Goal: Transaction & Acquisition: Book appointment/travel/reservation

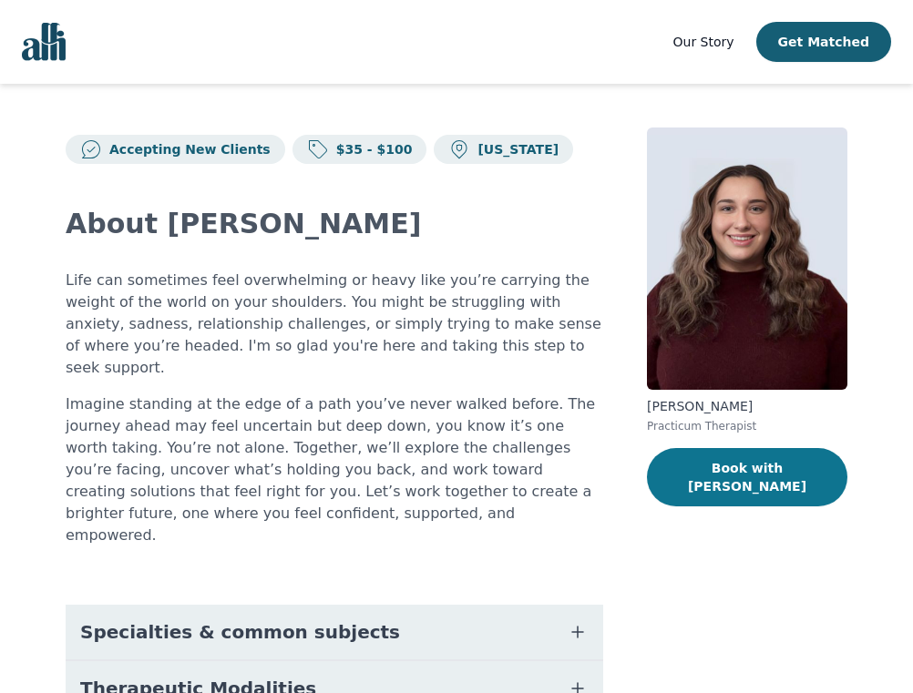
click at [697, 466] on button "Book with [PERSON_NAME]" at bounding box center [747, 477] width 200 height 58
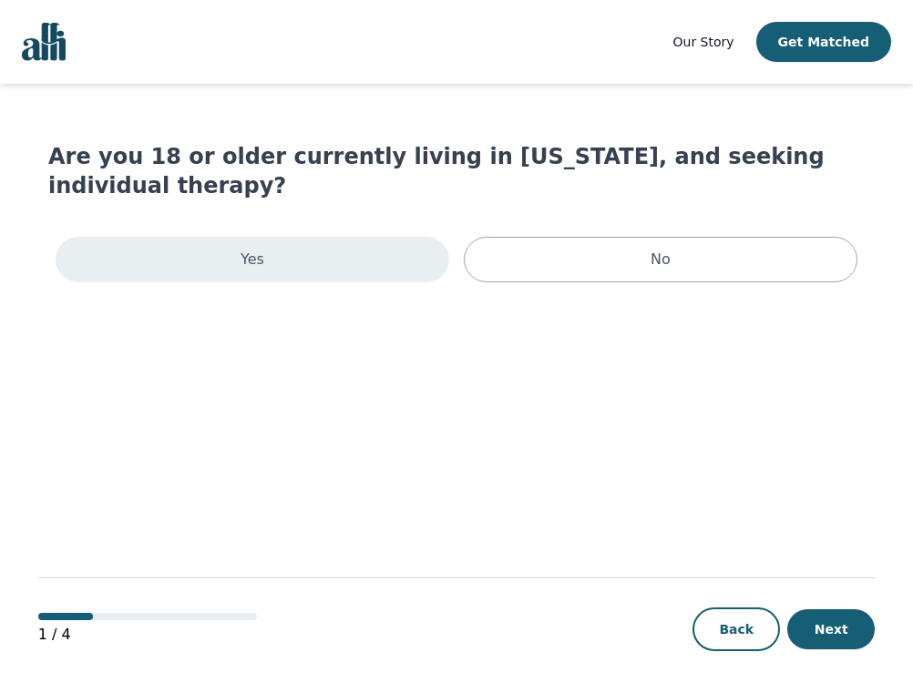
click at [368, 245] on div "Yes" at bounding box center [253, 260] width 394 height 46
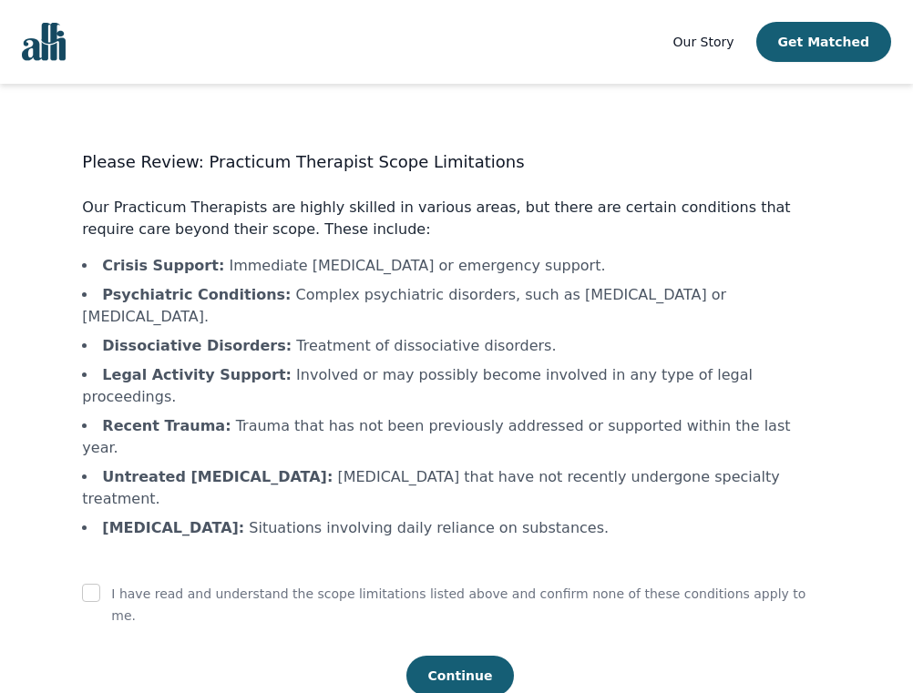
click at [135, 583] on div "I have read and understand the scope limitations listed above and confirm none …" at bounding box center [456, 605] width 748 height 44
click at [100, 584] on input "checkbox" at bounding box center [91, 593] width 18 height 18
checkbox input "true"
click at [480, 656] on button "Continue" at bounding box center [460, 676] width 108 height 40
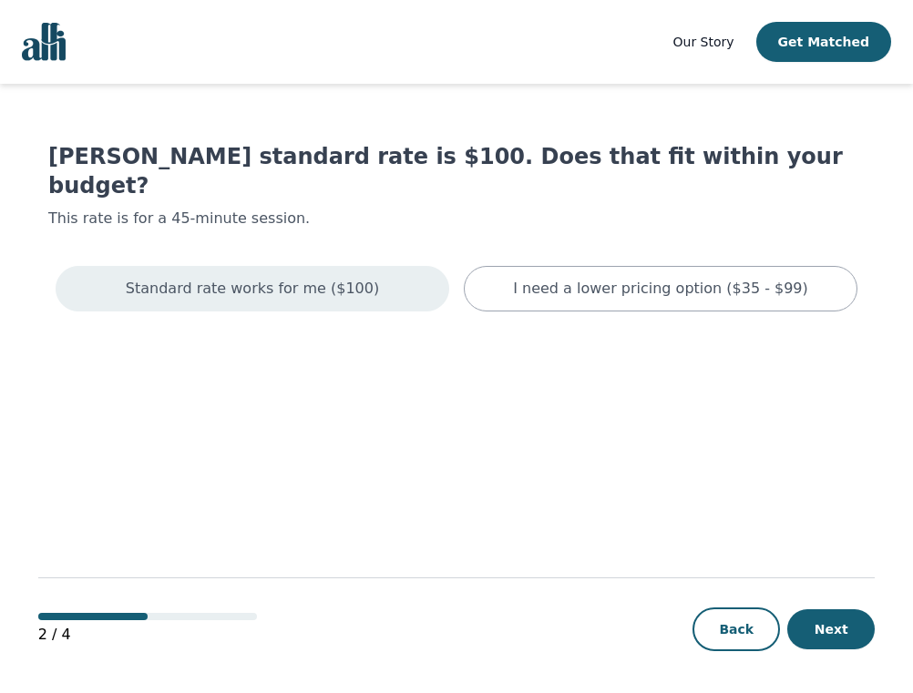
click at [317, 278] on p "Standard rate works for me ($100)" at bounding box center [252, 289] width 253 height 22
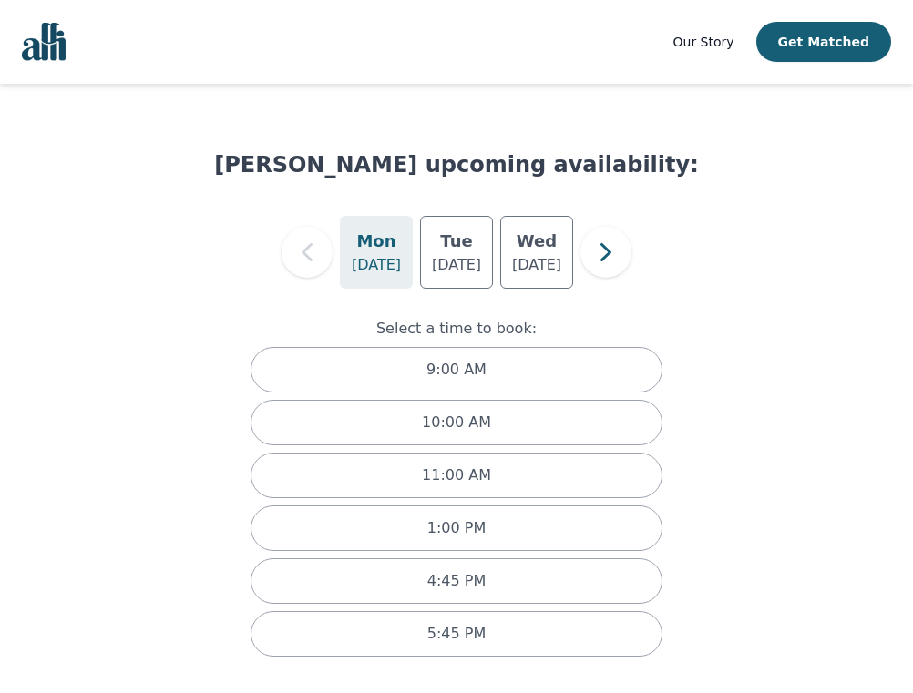
scroll to position [21, 0]
